Goal: Information Seeking & Learning: Learn about a topic

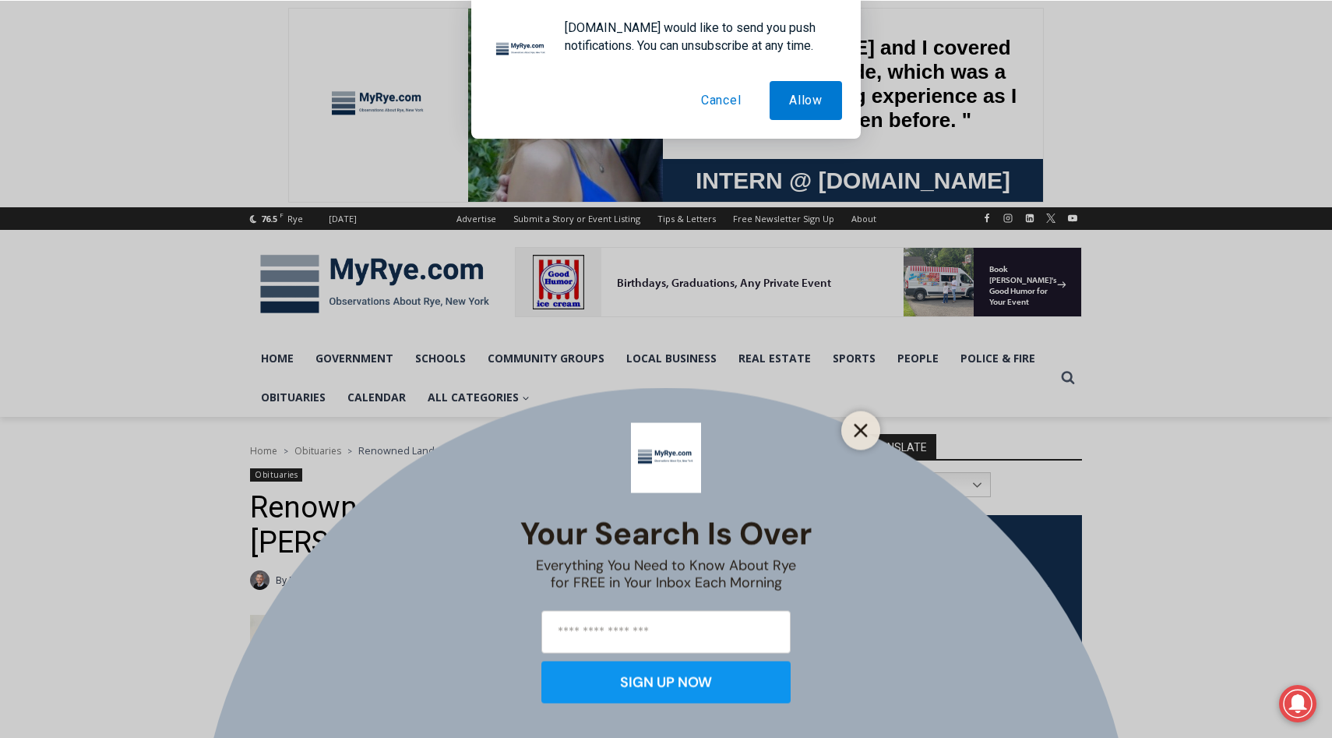
click at [862, 430] on icon "Close" at bounding box center [861, 430] width 14 height 14
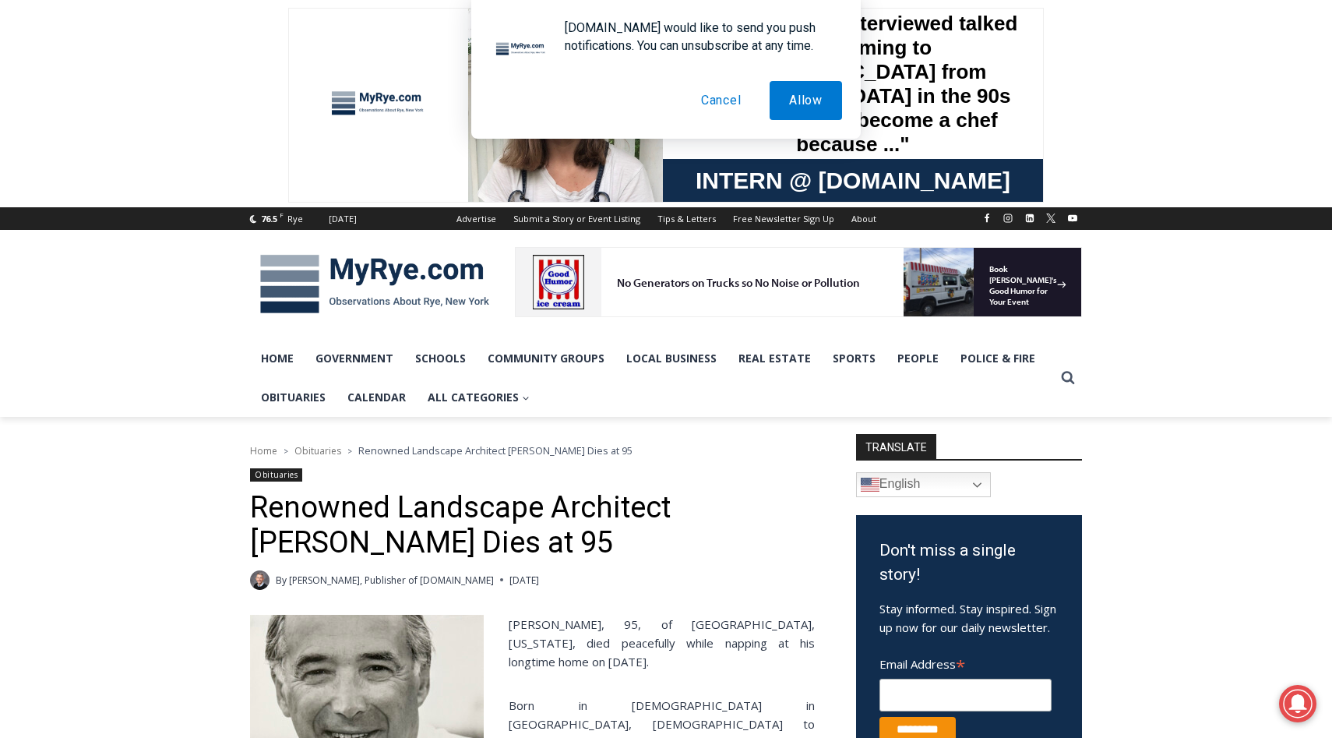
click at [711, 104] on button "Cancel" at bounding box center [721, 100] width 79 height 39
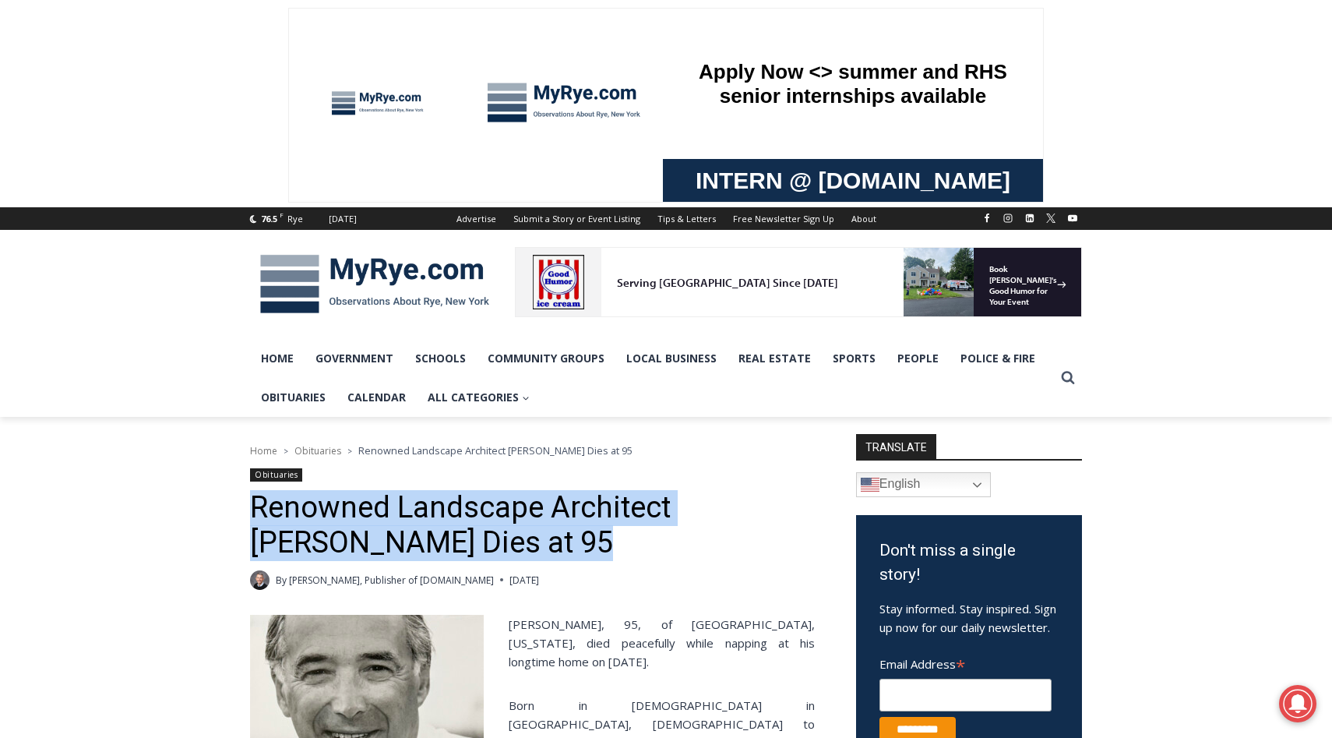
drag, startPoint x: 205, startPoint y: 516, endPoint x: 646, endPoint y: 534, distance: 441.3
copy h1 "Renowned Landscape Architect [PERSON_NAME] Dies at 95"
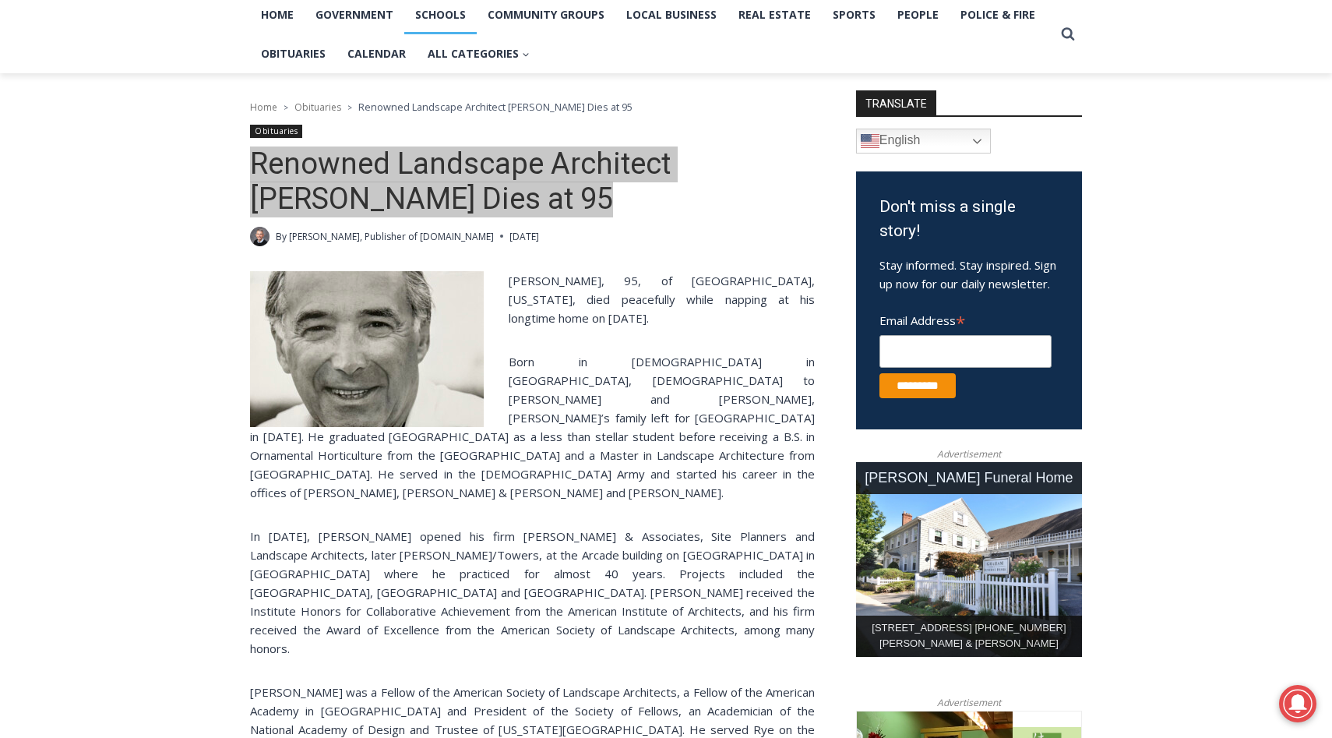
scroll to position [349, 0]
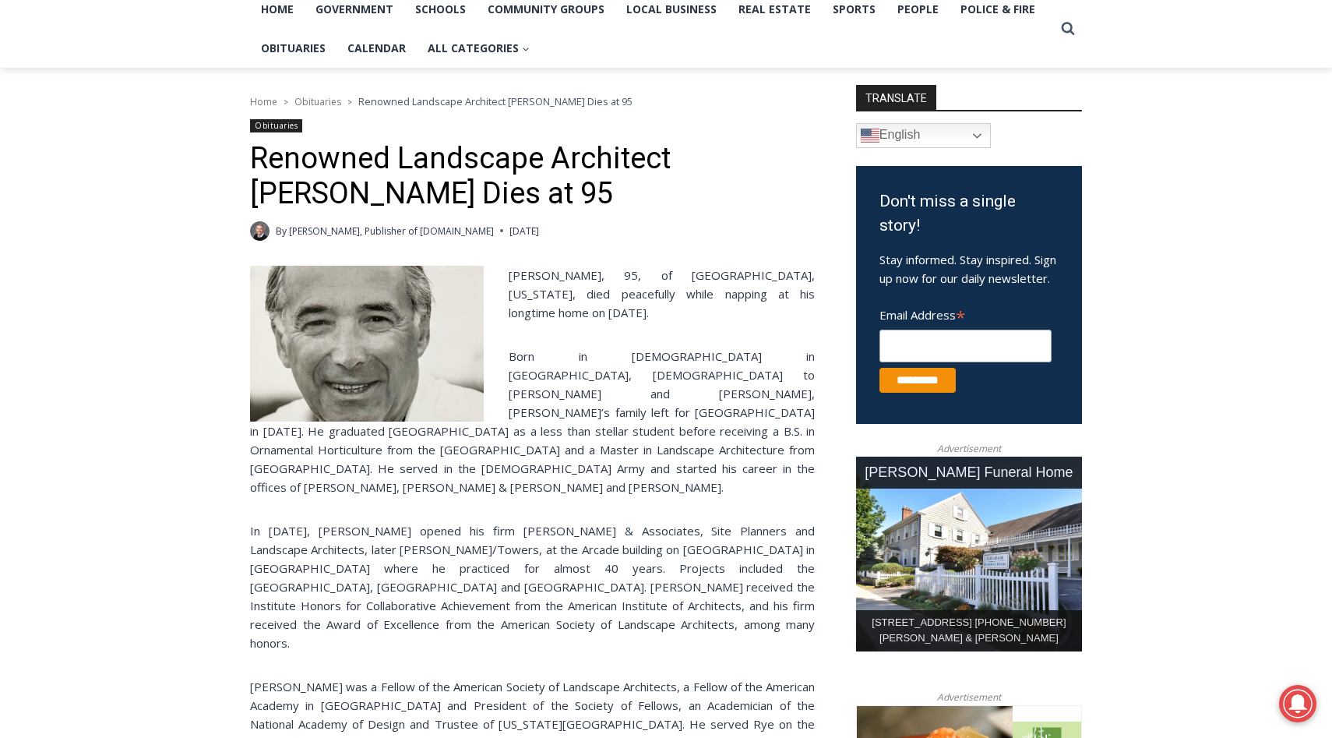
click at [627, 306] on p "[PERSON_NAME], 95, of [GEOGRAPHIC_DATA], [US_STATE], died peacefully while napp…" at bounding box center [532, 294] width 565 height 56
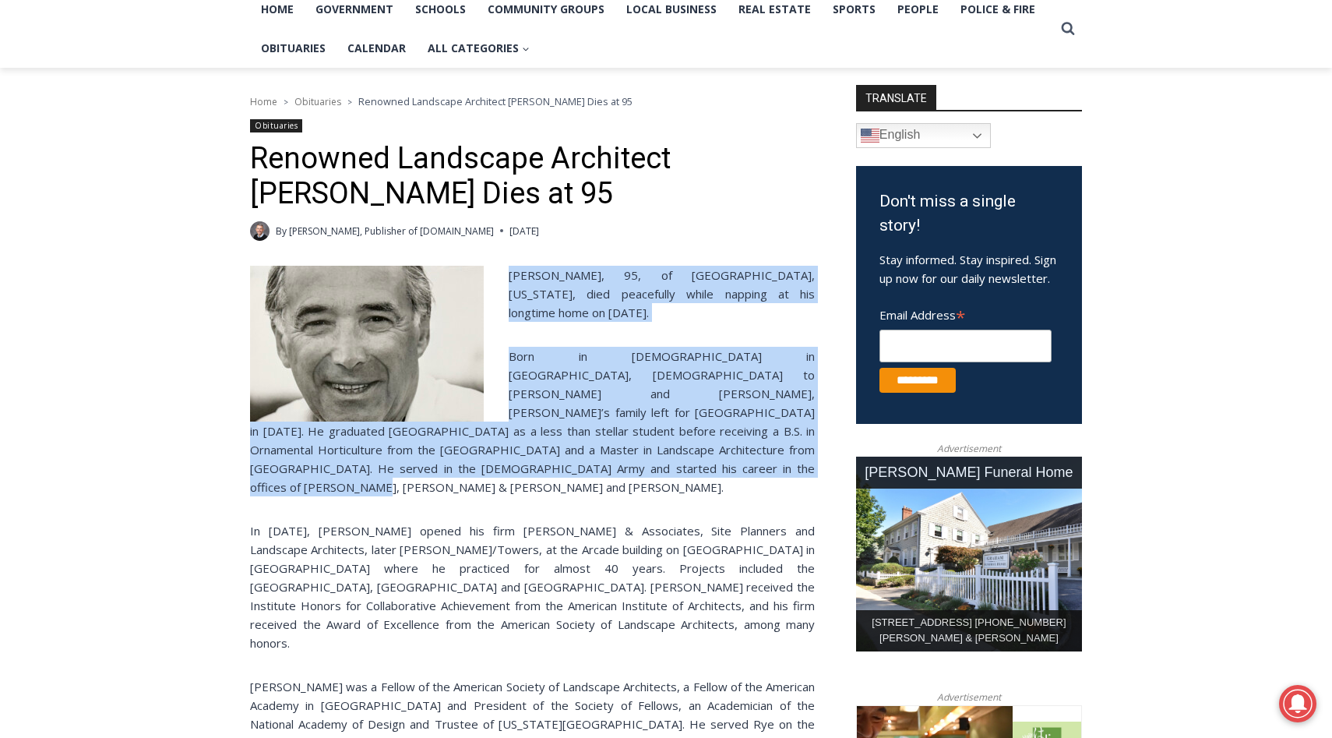
drag, startPoint x: 509, startPoint y: 271, endPoint x: 611, endPoint y: 472, distance: 225.4
copy div "[PERSON_NAME], 95, of [GEOGRAPHIC_DATA], [US_STATE], died peacefully while napp…"
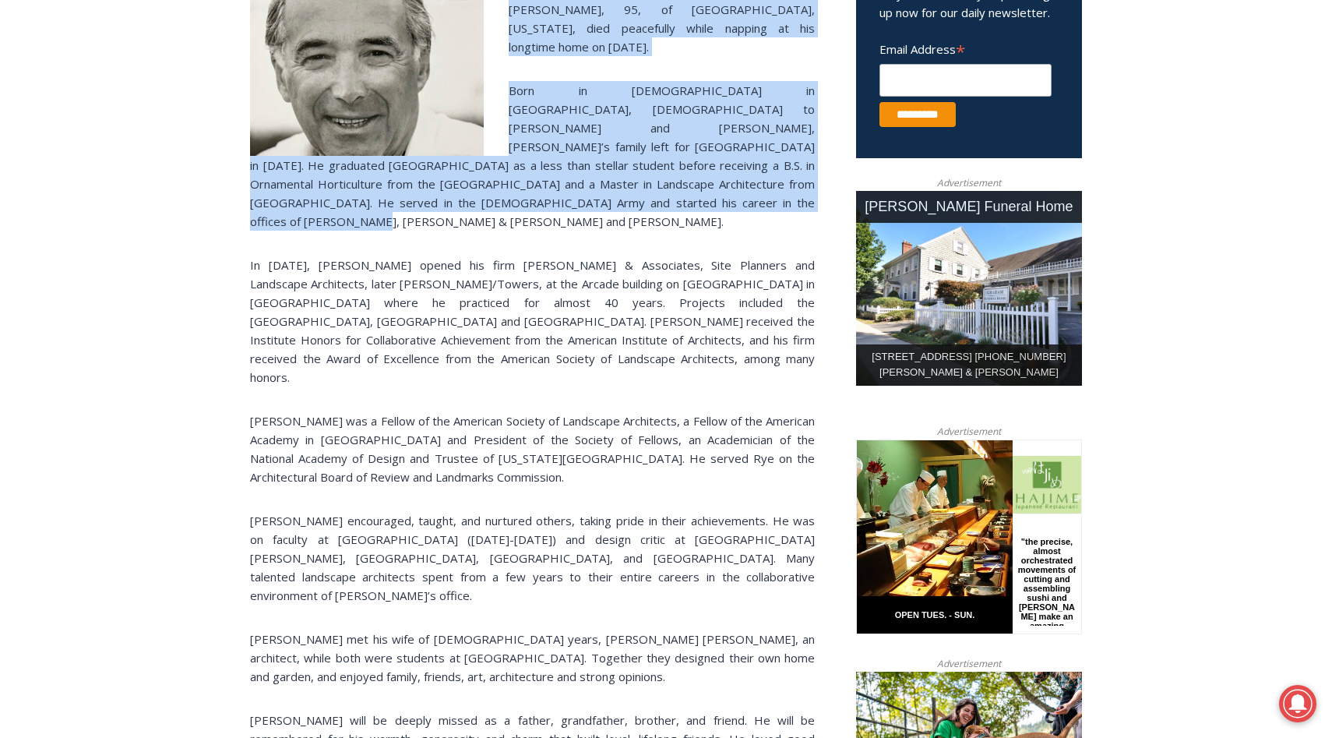
scroll to position [682, 0]
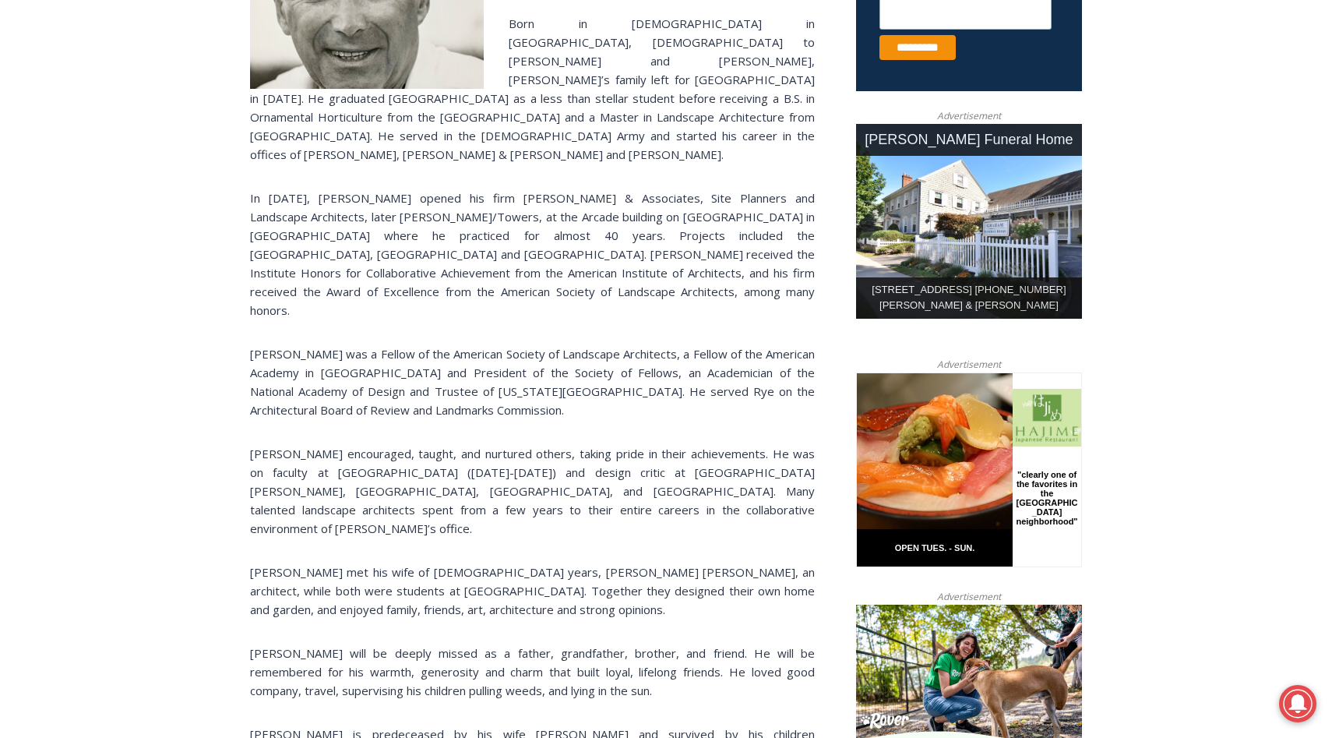
click at [449, 369] on p "[PERSON_NAME] was a Fellow of the American Society of Landscape Architects, a F…" at bounding box center [532, 381] width 565 height 75
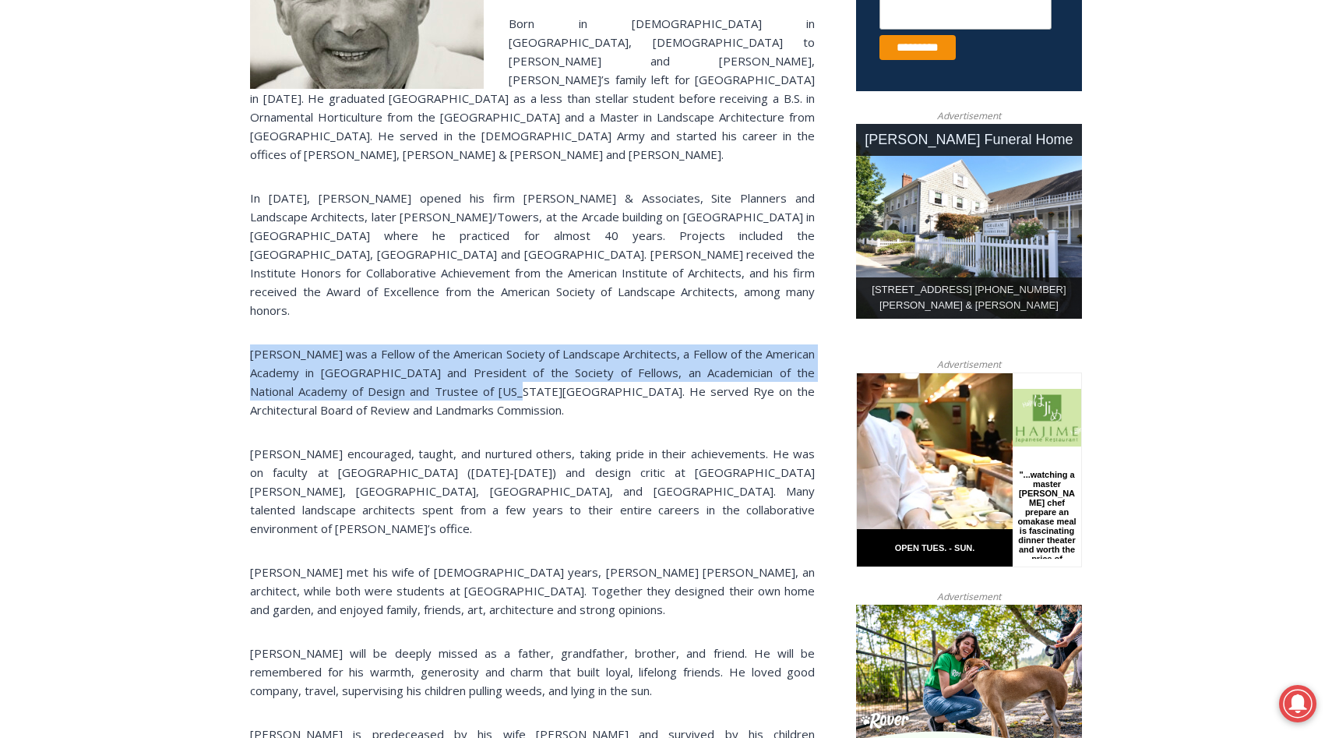
drag, startPoint x: 250, startPoint y: 315, endPoint x: 445, endPoint y: 358, distance: 199.4
click at [445, 358] on p "[PERSON_NAME] was a Fellow of the American Society of Landscape Architects, a F…" at bounding box center [532, 381] width 565 height 75
copy p "[PERSON_NAME] was a Fellow of the American Society of Landscape Architects, a F…"
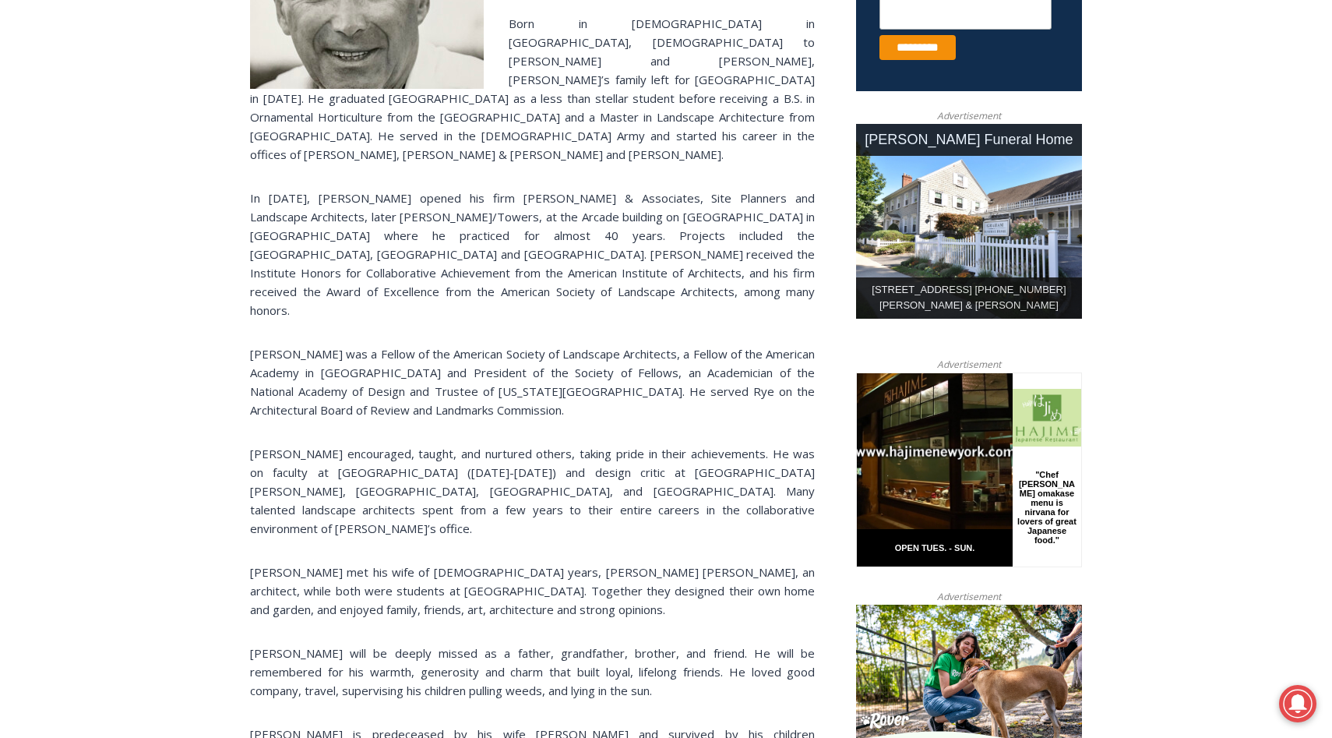
click at [760, 191] on p "In [DATE], [PERSON_NAME] opened his firm [PERSON_NAME] & Associates, Site Plann…" at bounding box center [532, 254] width 565 height 131
